Goal: Task Accomplishment & Management: Manage account settings

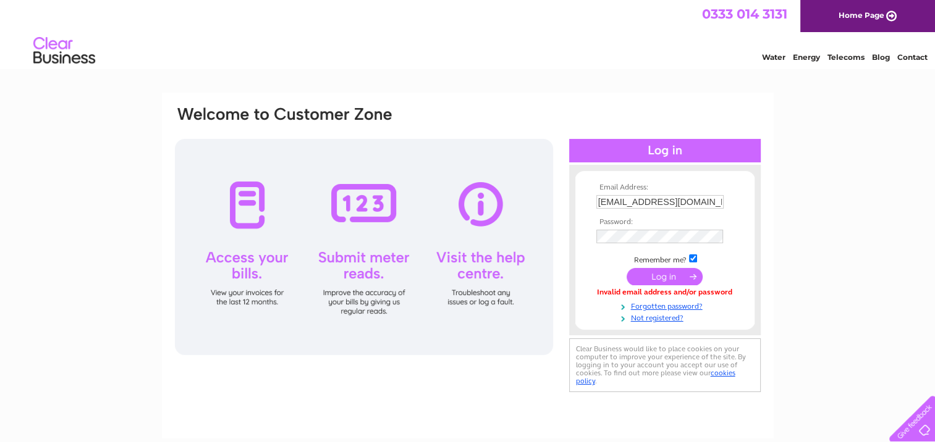
click at [667, 279] on input "submit" at bounding box center [665, 276] width 76 height 17
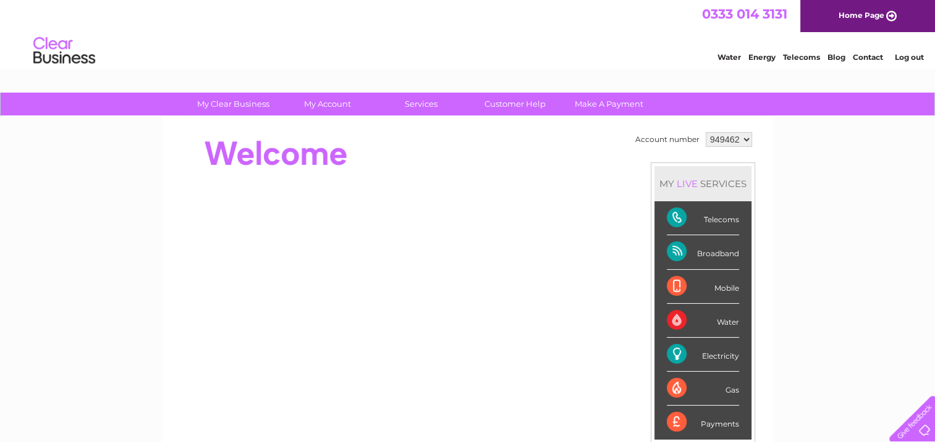
click at [677, 346] on div "Electricity" at bounding box center [703, 355] width 72 height 34
click at [677, 347] on div "Electricity" at bounding box center [703, 355] width 72 height 34
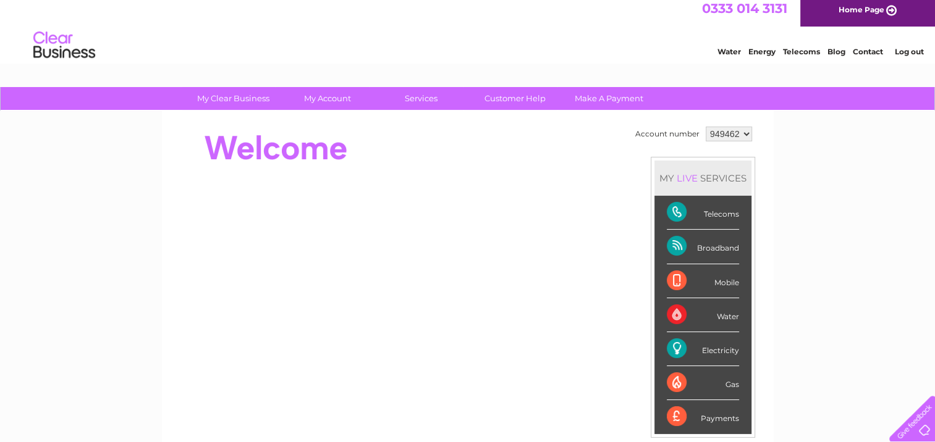
scroll to position [5, 0]
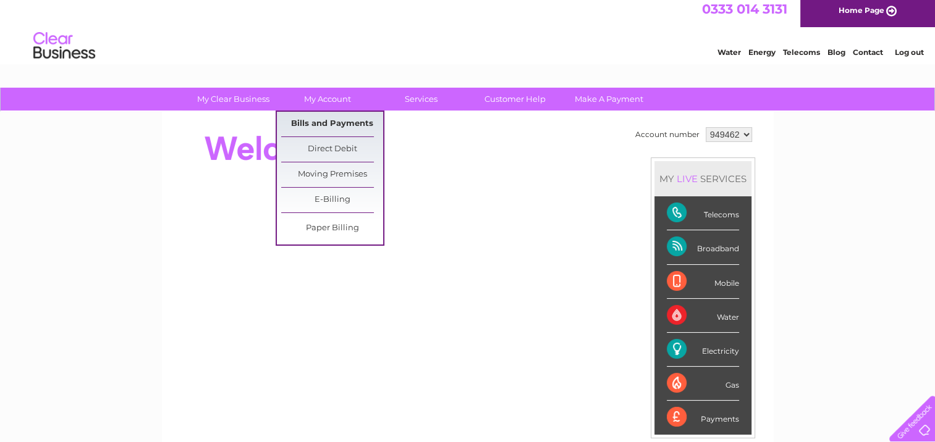
click at [333, 122] on link "Bills and Payments" at bounding box center [332, 124] width 102 height 25
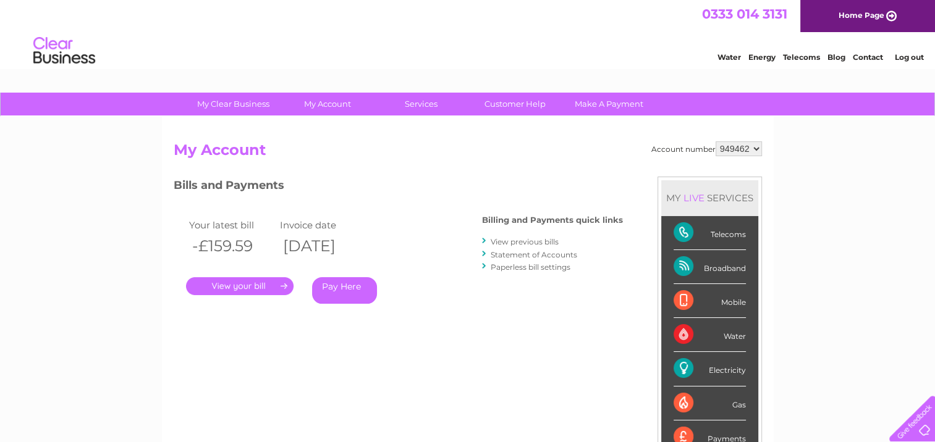
click at [233, 286] on link "." at bounding box center [240, 286] width 108 height 18
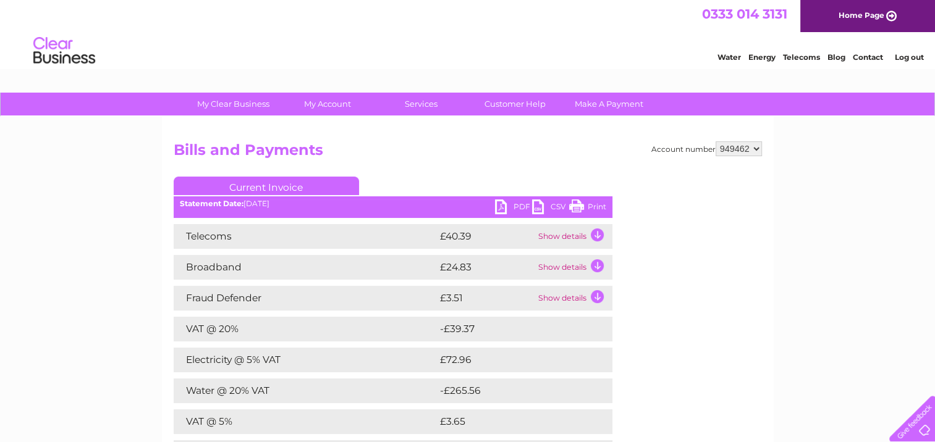
click at [764, 56] on link "Energy" at bounding box center [761, 57] width 27 height 9
